Goal: Transaction & Acquisition: Purchase product/service

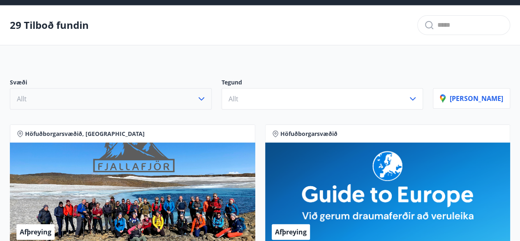
scroll to position [41, 0]
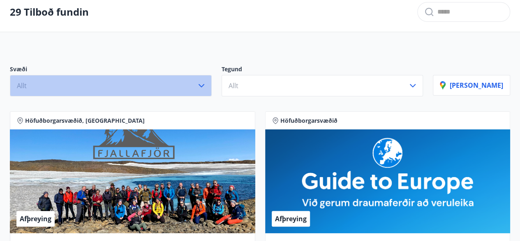
click at [207, 84] on icon "button" at bounding box center [202, 86] width 10 height 10
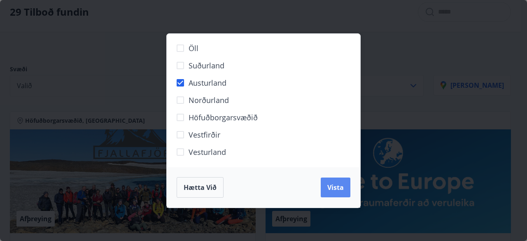
click at [337, 187] on span "Vista" at bounding box center [335, 187] width 16 height 9
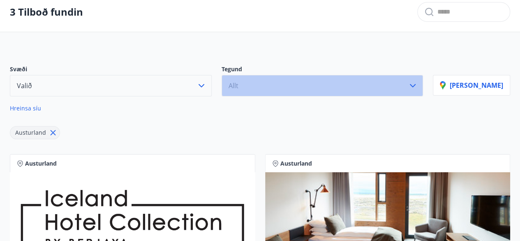
click at [418, 83] on icon "button" at bounding box center [413, 86] width 10 height 10
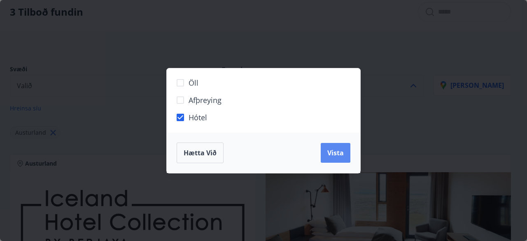
click at [338, 150] on span "Vista" at bounding box center [335, 152] width 16 height 9
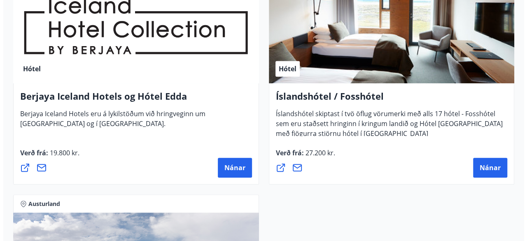
scroll to position [247, 0]
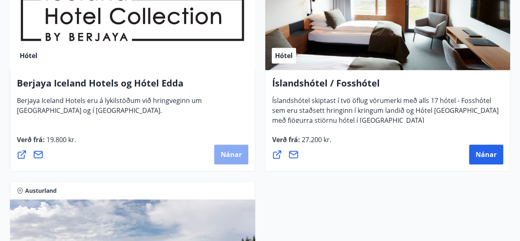
click at [227, 153] on span "Nánar" at bounding box center [231, 154] width 21 height 9
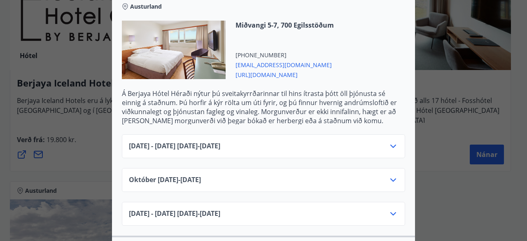
click at [388, 145] on icon at bounding box center [393, 146] width 10 height 10
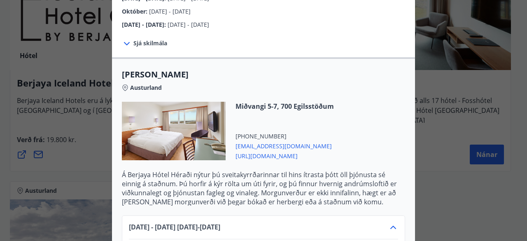
scroll to position [165, 0]
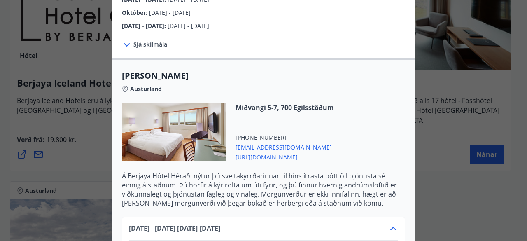
scroll to position [41, 0]
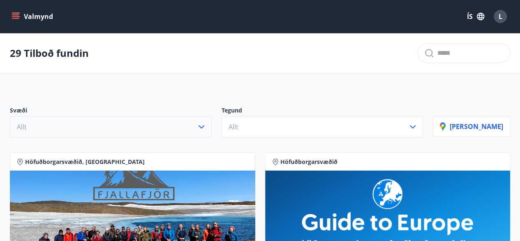
click at [207, 128] on icon "button" at bounding box center [202, 127] width 10 height 10
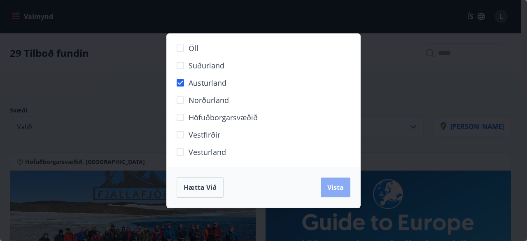
click at [327, 183] on button "Vista" at bounding box center [335, 187] width 30 height 20
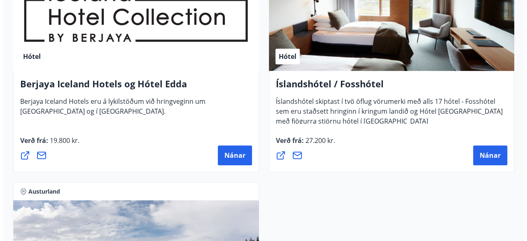
scroll to position [247, 0]
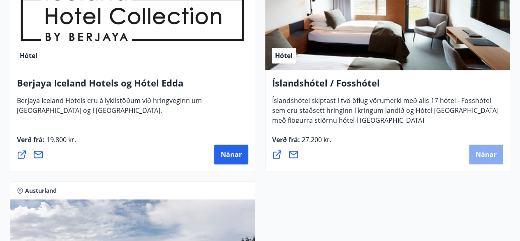
click at [483, 150] on span "Nánar" at bounding box center [486, 154] width 21 height 9
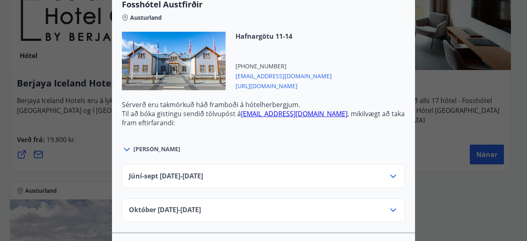
scroll to position [329, 0]
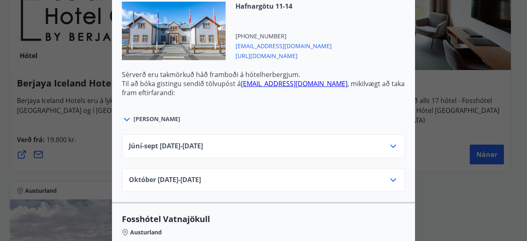
click at [388, 141] on icon at bounding box center [393, 146] width 10 height 10
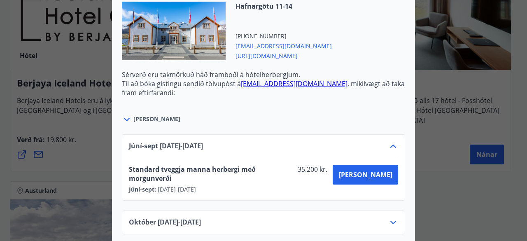
click at [122, 114] on icon at bounding box center [127, 119] width 10 height 10
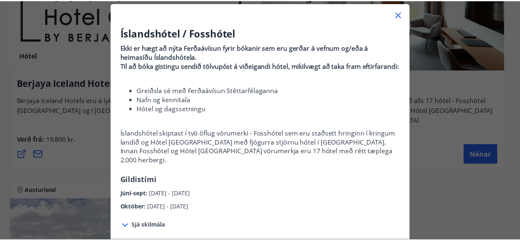
scroll to position [0, 0]
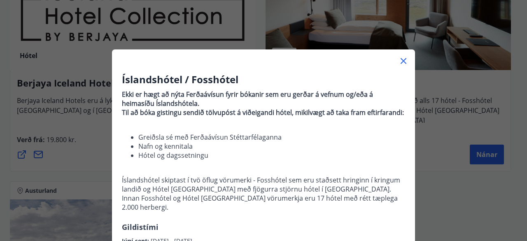
click at [402, 60] on icon at bounding box center [403, 61] width 10 height 10
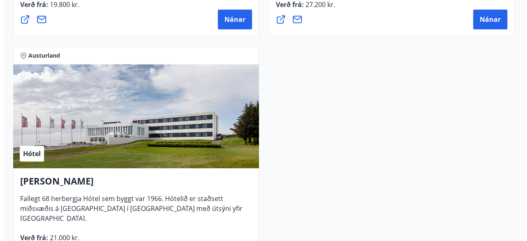
scroll to position [453, 0]
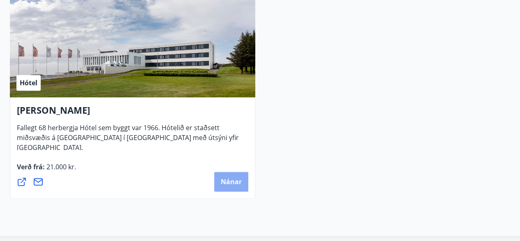
click at [230, 184] on span "Nánar" at bounding box center [231, 181] width 21 height 9
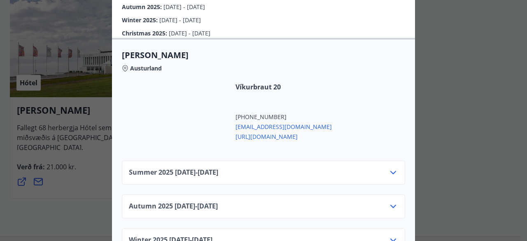
scroll to position [348, 0]
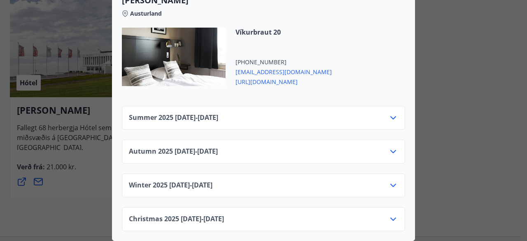
click at [388, 113] on icon at bounding box center [393, 118] width 10 height 10
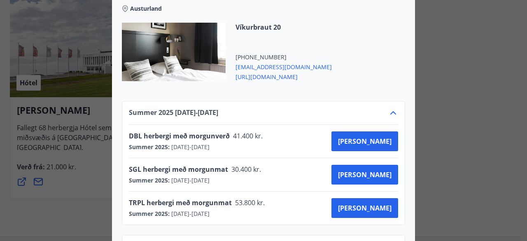
scroll to position [389, 0]
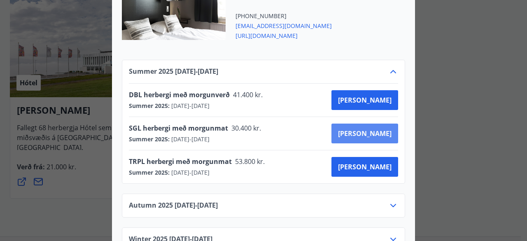
click at [372, 132] on span "Kaupa" at bounding box center [364, 133] width 53 height 9
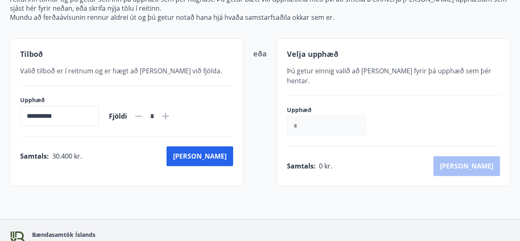
scroll to position [154, 0]
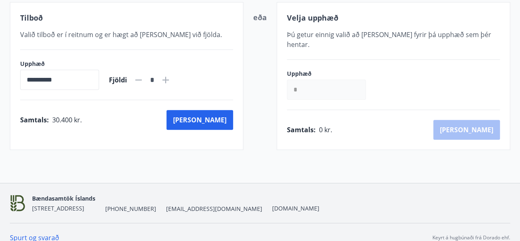
click at [169, 80] on icon at bounding box center [166, 80] width 7 height 7
click at [144, 79] on icon at bounding box center [139, 80] width 10 height 10
click at [169, 81] on icon at bounding box center [166, 80] width 7 height 7
click at [171, 80] on icon at bounding box center [166, 80] width 10 height 10
click at [144, 78] on icon at bounding box center [139, 80] width 10 height 10
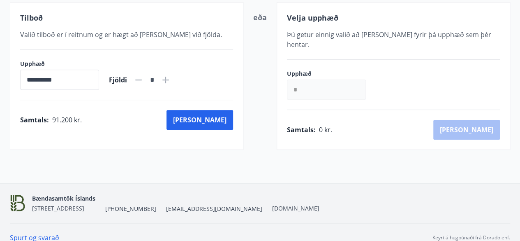
click at [144, 78] on icon at bounding box center [139, 80] width 10 height 10
type input "*"
